Goal: Information Seeking & Learning: Learn about a topic

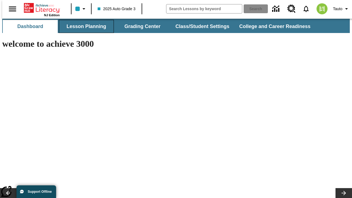
click at [84, 26] on button "Lesson Planning" at bounding box center [86, 26] width 55 height 13
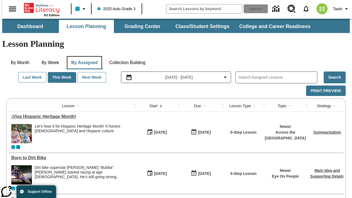
click at [83, 56] on button "By Assigned" at bounding box center [84, 62] width 35 height 13
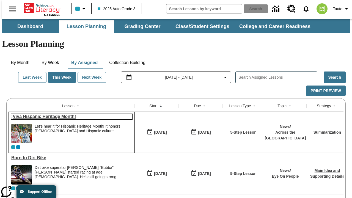
click at [69, 114] on link "¡Viva Hispanic Heritage Month!" at bounding box center [71, 116] width 121 height 5
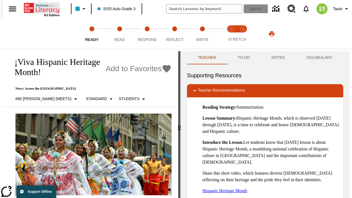
click at [40, 7] on icon "Home" at bounding box center [42, 7] width 37 height 11
